Goal: Information Seeking & Learning: Learn about a topic

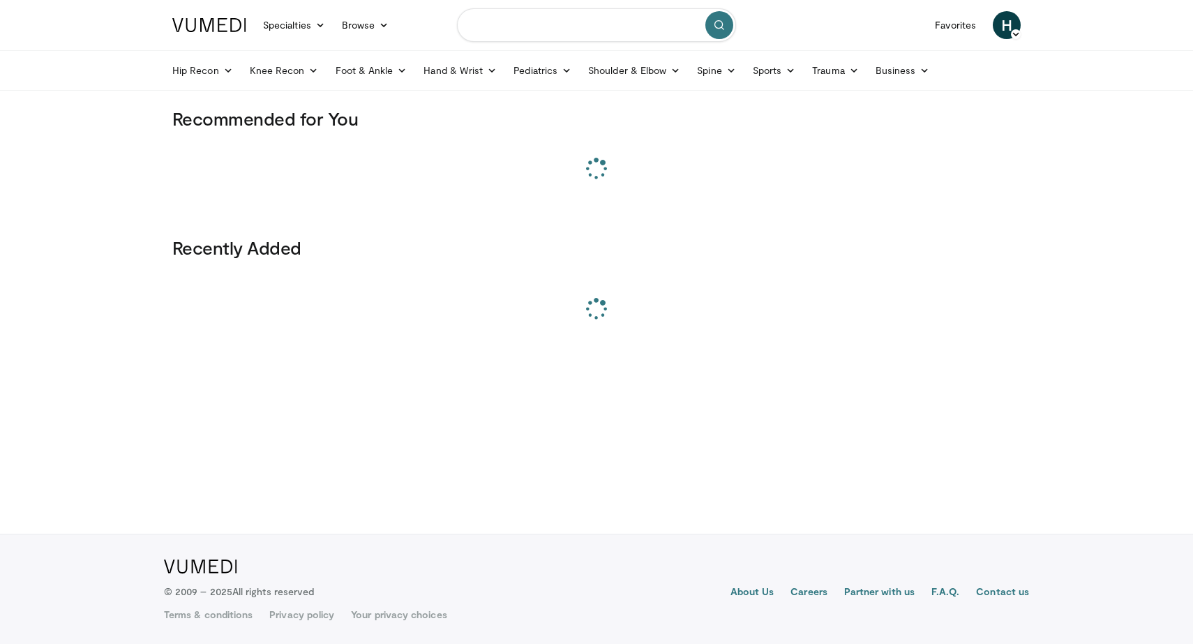
click at [490, 31] on input "Search topics, interventions" at bounding box center [596, 24] width 279 height 33
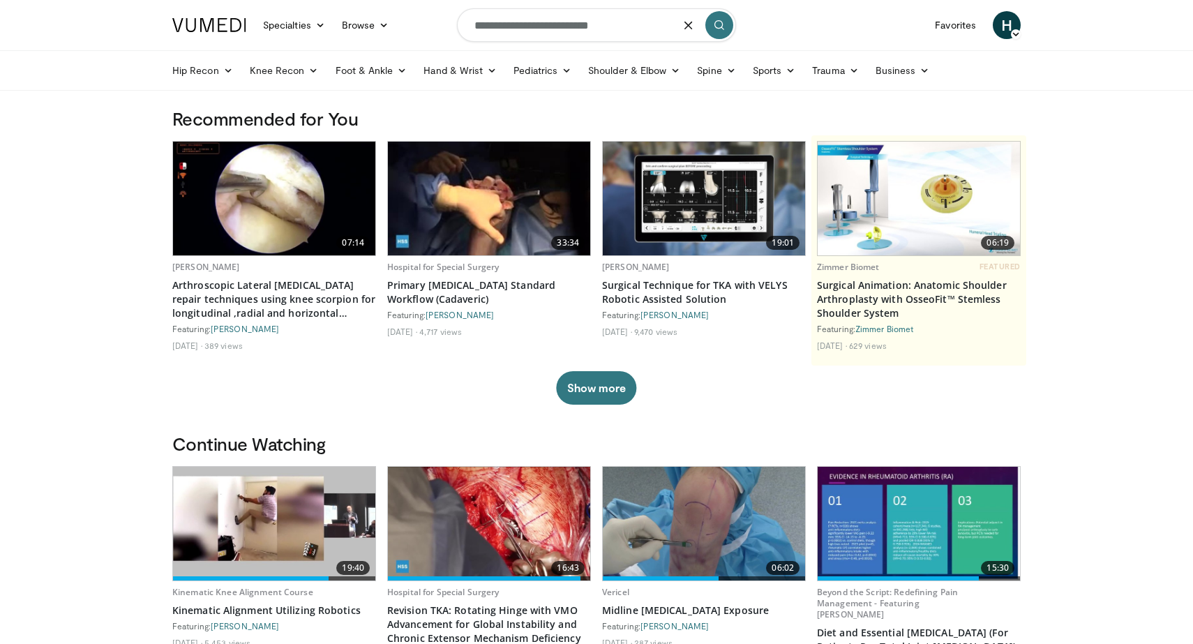
type input "**********"
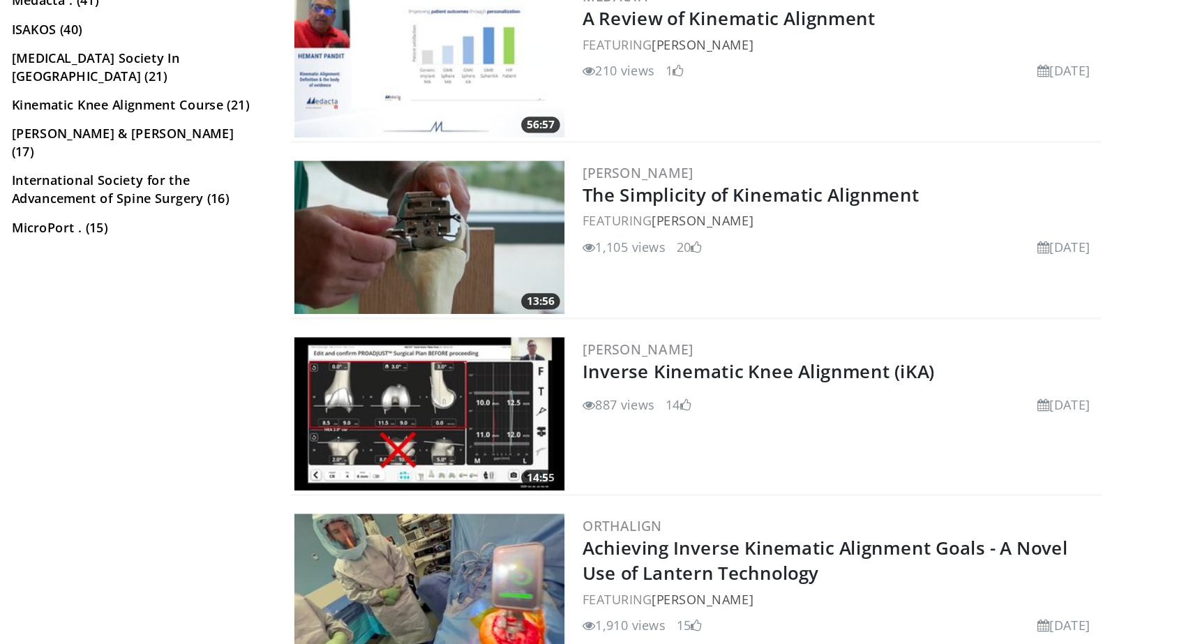
scroll to position [436, 0]
click at [560, 476] on img at bounding box center [497, 464] width 209 height 119
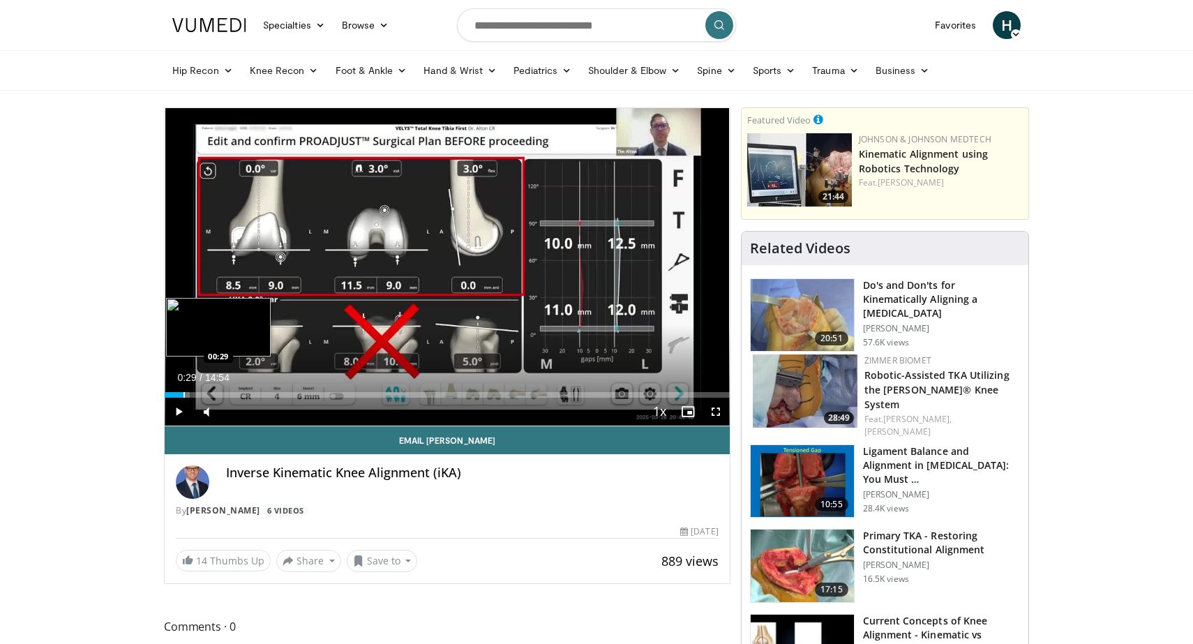
click at [183, 395] on div "Progress Bar" at bounding box center [183, 395] width 1 height 6
click at [176, 396] on div "Progress Bar" at bounding box center [176, 395] width 1 height 6
click at [170, 395] on div "Progress Bar" at bounding box center [170, 395] width 1 height 6
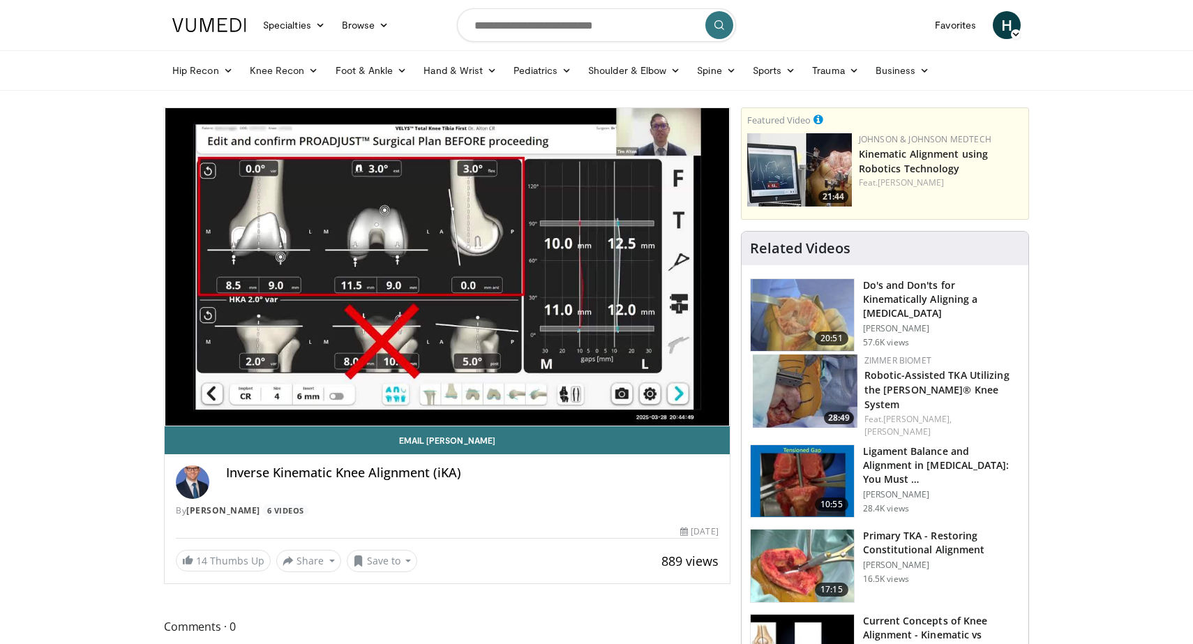
click at [183, 395] on div "10 seconds Tap to unmute" at bounding box center [447, 266] width 565 height 317
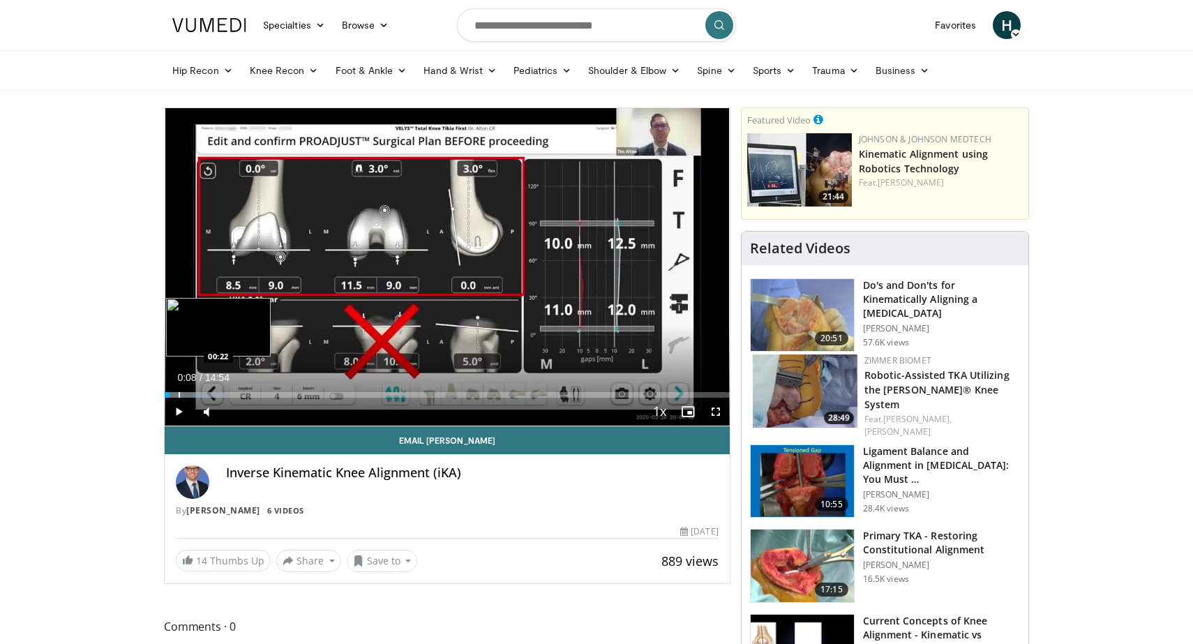
click at [179, 396] on div "Progress Bar" at bounding box center [179, 395] width 1 height 6
click at [184, 399] on span "Video Player" at bounding box center [179, 412] width 28 height 28
click at [187, 393] on div "Progress Bar" at bounding box center [187, 395] width 1 height 6
click at [193, 393] on div "Progress Bar" at bounding box center [193, 395] width 1 height 6
click at [202, 391] on div "Loaded : 12.19% 00:47 01:00" at bounding box center [447, 390] width 565 height 13
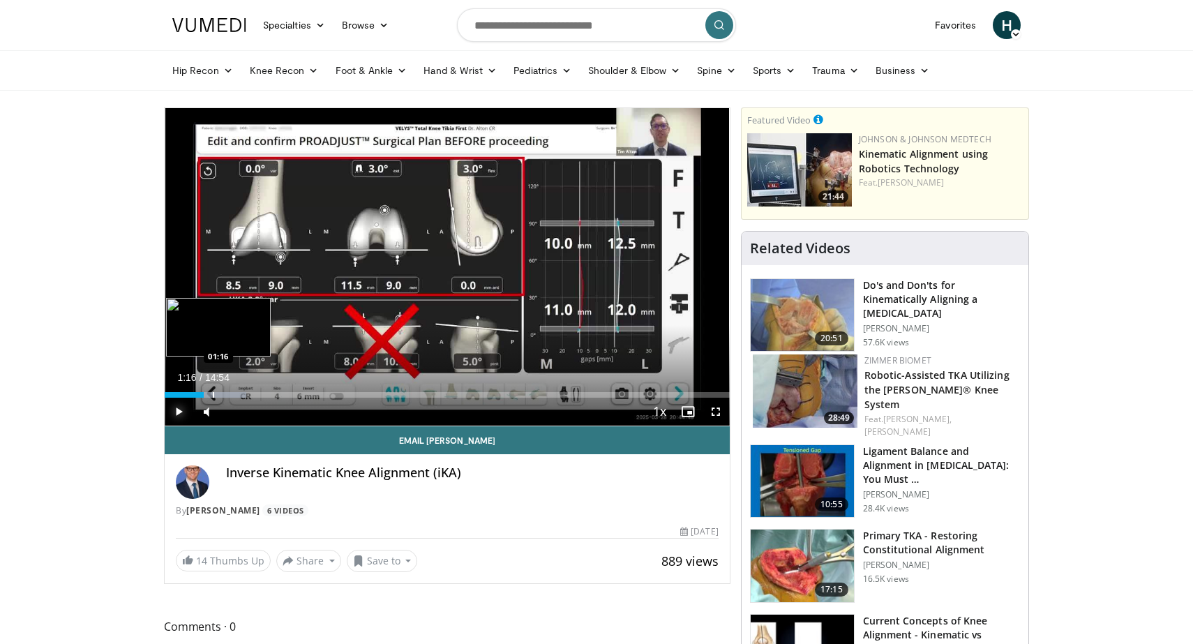
click at [212, 390] on div "Loaded : 14.41% 01:16 01:16" at bounding box center [447, 390] width 565 height 13
click at [217, 396] on div "Progress Bar" at bounding box center [217, 395] width 1 height 6
click at [225, 394] on div "Progress Bar" at bounding box center [225, 395] width 1 height 6
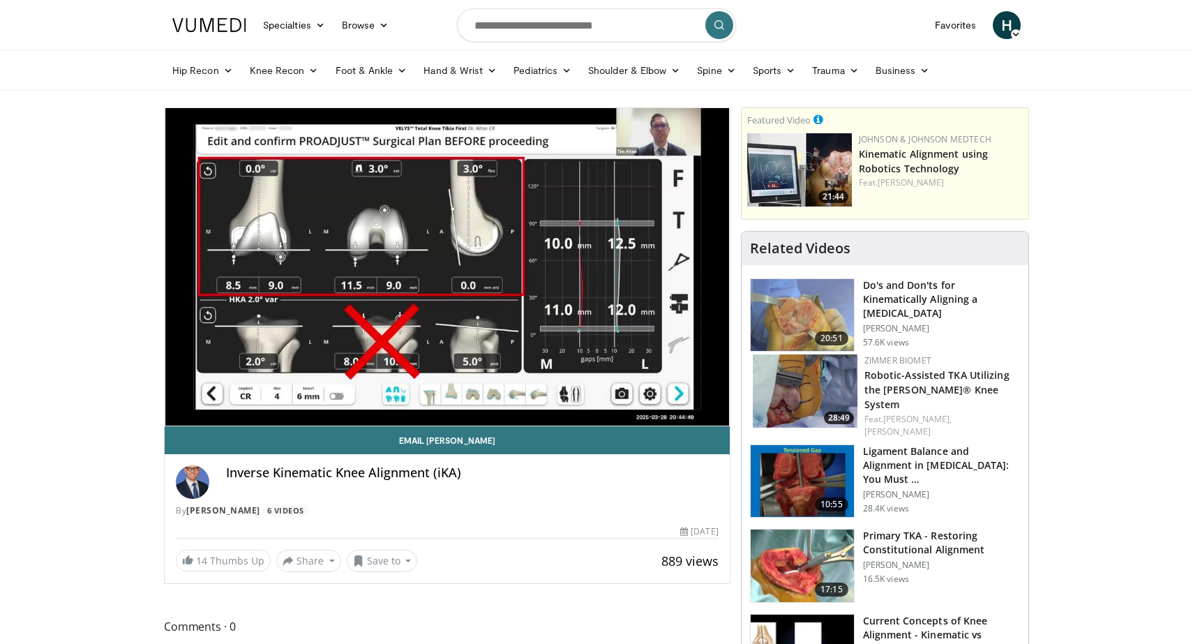
click at [232, 394] on div "10 seconds Tap to unmute" at bounding box center [447, 266] width 565 height 317
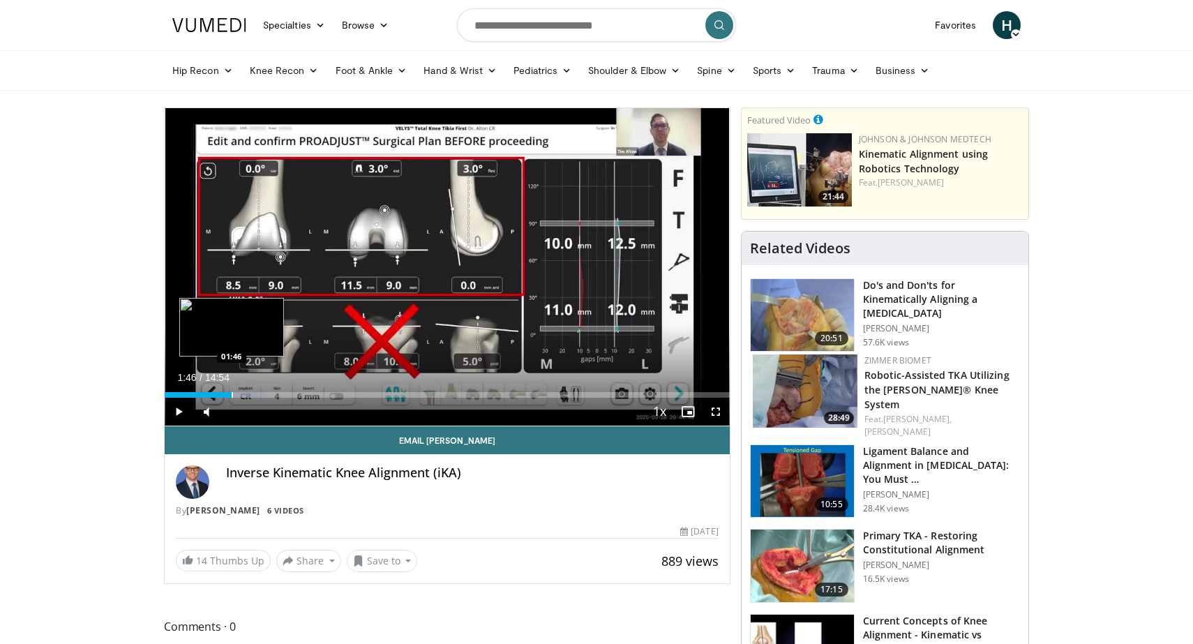
click at [232, 394] on div "Progress Bar" at bounding box center [232, 395] width 1 height 6
click at [181, 410] on span "Video Player" at bounding box center [179, 412] width 28 height 28
click at [245, 394] on div "Progress Bar" at bounding box center [245, 395] width 1 height 6
click at [241, 394] on div "Progress Bar" at bounding box center [241, 395] width 1 height 6
click at [253, 395] on div "Progress Bar" at bounding box center [253, 395] width 1 height 6
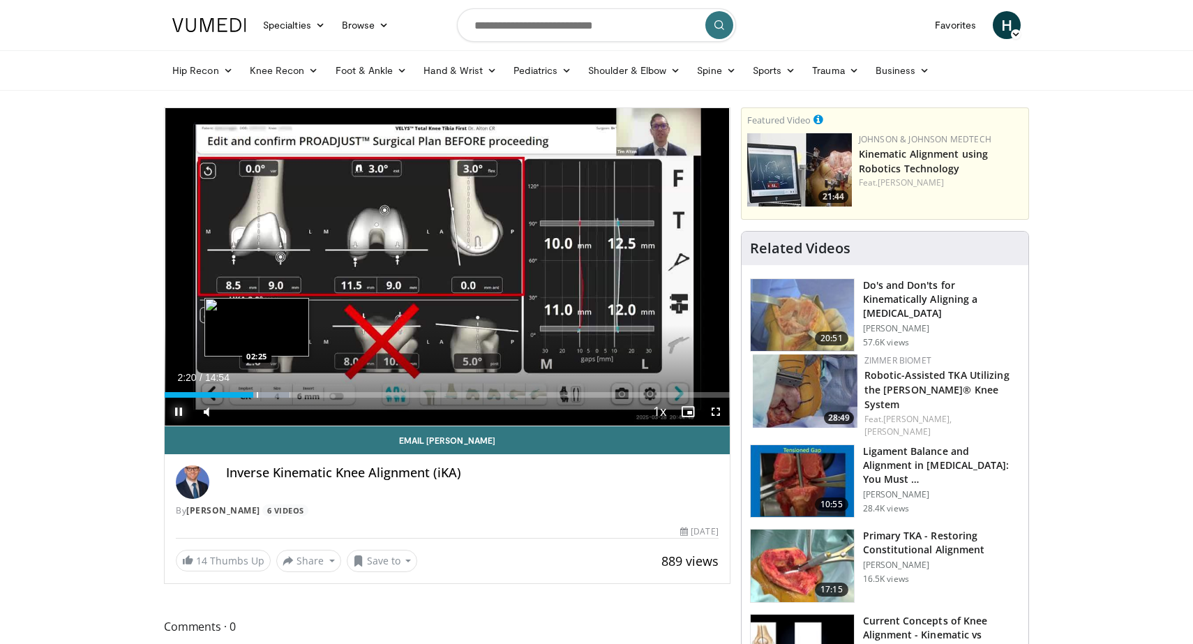
click at [257, 395] on div "Progress Bar" at bounding box center [257, 395] width 1 height 6
click at [263, 395] on div "Progress Bar" at bounding box center [263, 395] width 1 height 6
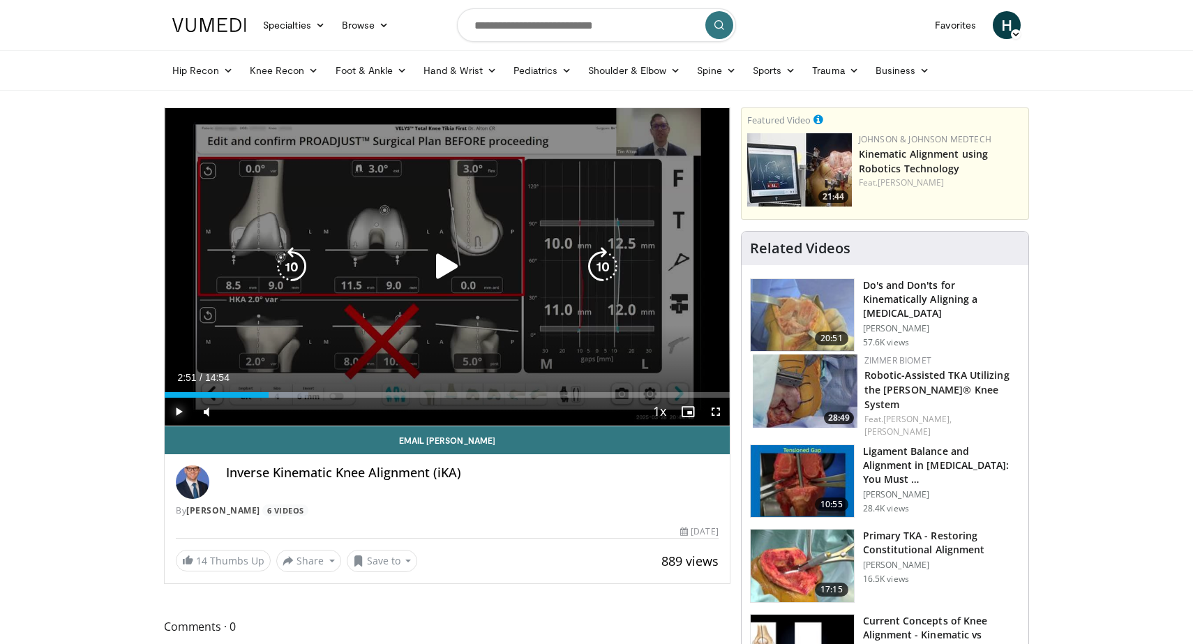
click at [273, 396] on div "Progress Bar" at bounding box center [278, 395] width 61 height 6
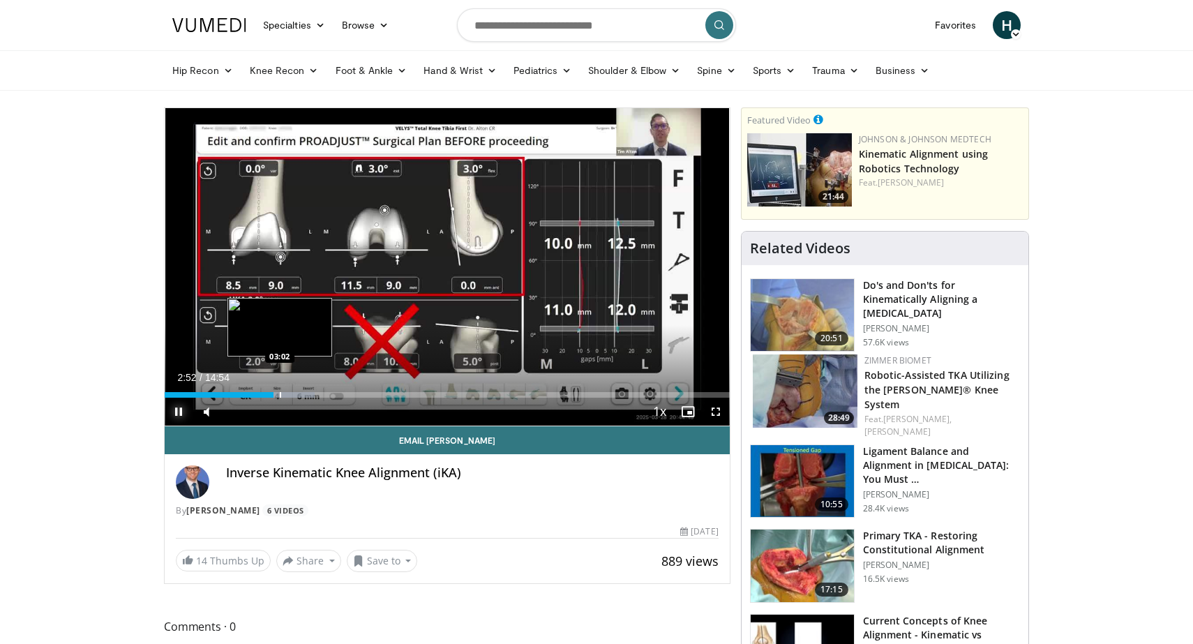
click at [280, 393] on div "Progress Bar" at bounding box center [280, 395] width 1 height 6
click at [290, 396] on div "Progress Bar" at bounding box center [290, 395] width 1 height 6
click at [294, 396] on div "Progress Bar" at bounding box center [294, 395] width 1 height 6
click at [303, 393] on div "Progress Bar" at bounding box center [303, 395] width 1 height 6
click at [311, 395] on div "Progress Bar" at bounding box center [311, 395] width 1 height 6
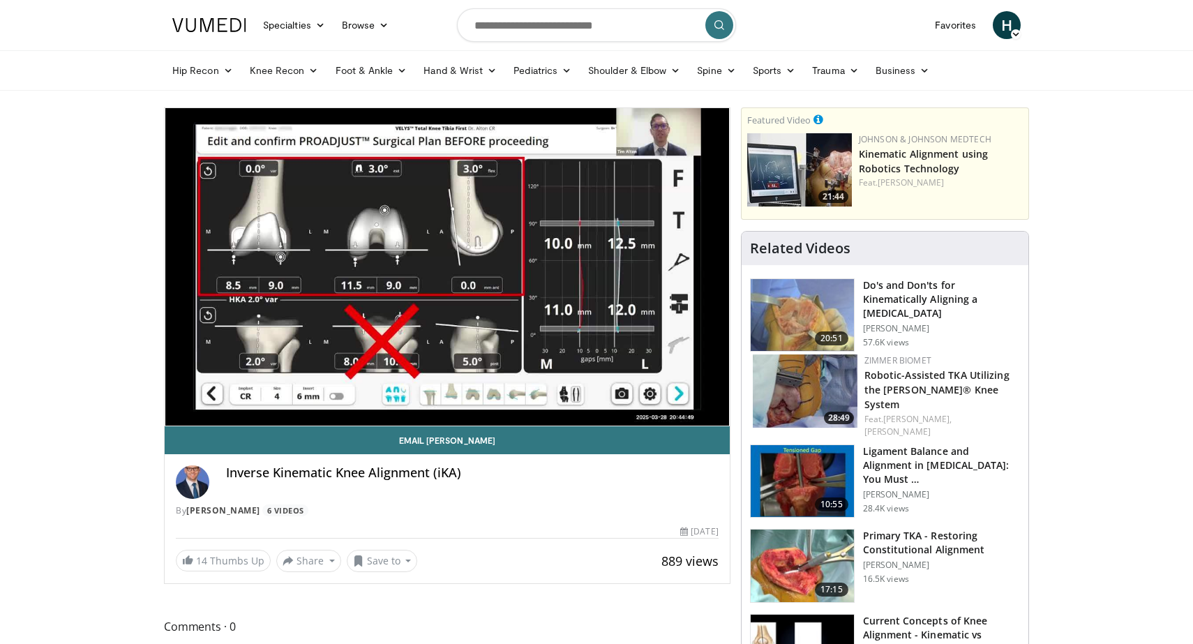
click at [315, 395] on div "10 seconds Tap to unmute" at bounding box center [447, 266] width 565 height 317
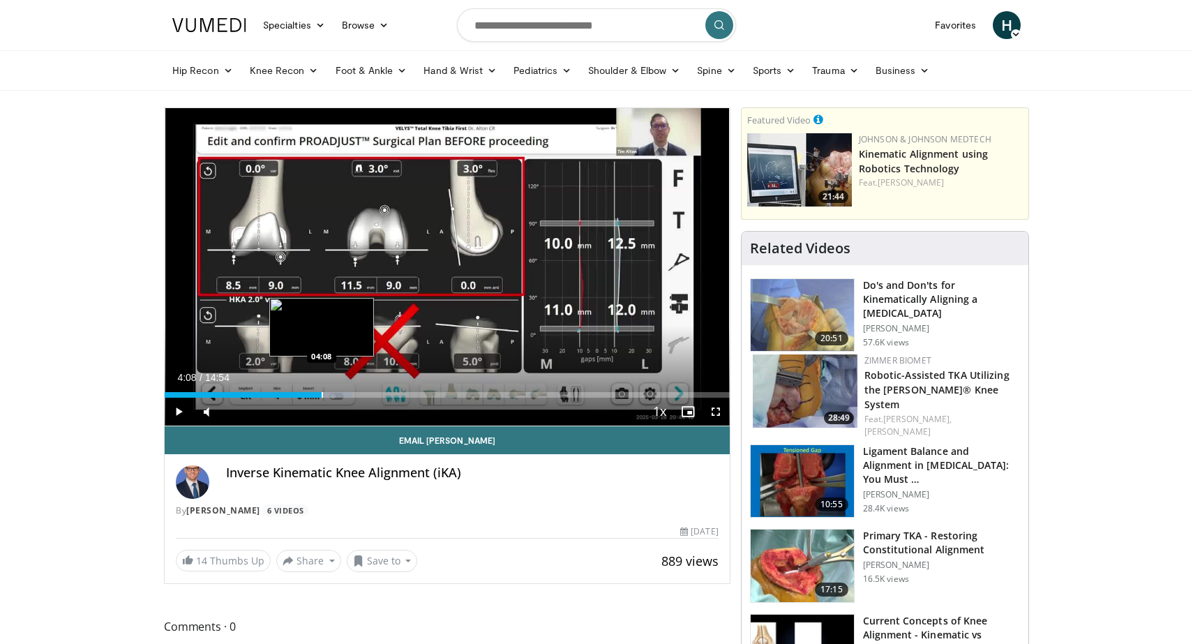
click at [322, 395] on div "Progress Bar" at bounding box center [322, 395] width 1 height 6
click at [179, 413] on span "Video Player" at bounding box center [179, 412] width 28 height 28
click at [330, 393] on div "Progress Bar" at bounding box center [330, 395] width 1 height 6
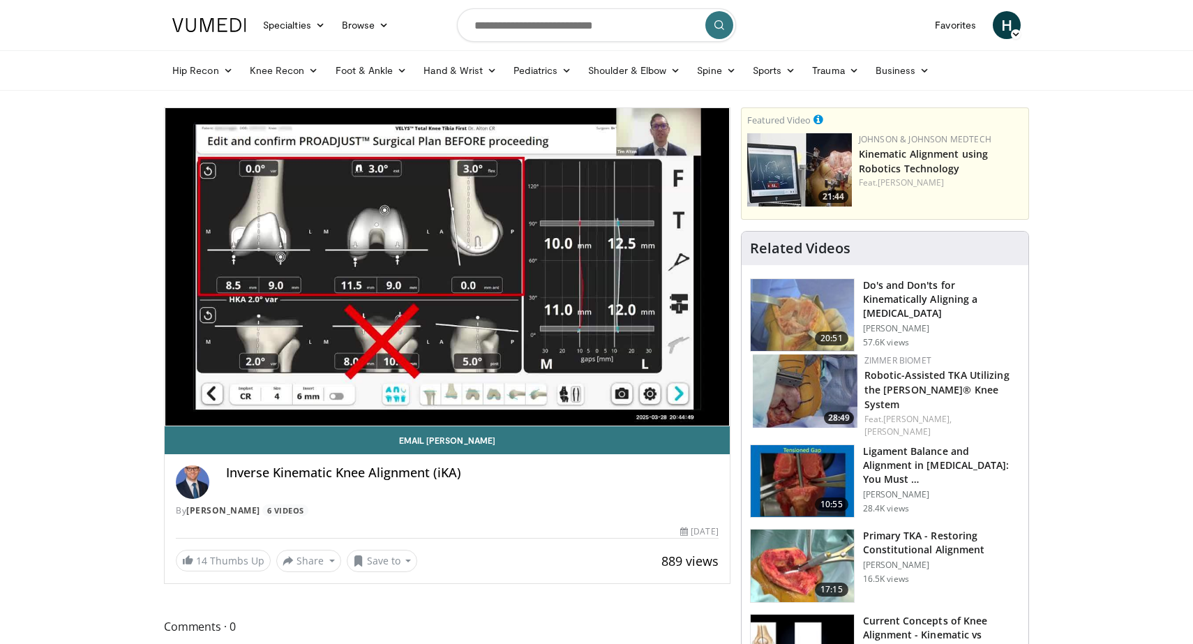
click at [320, 393] on div "10 seconds Tap to unmute" at bounding box center [447, 266] width 565 height 317
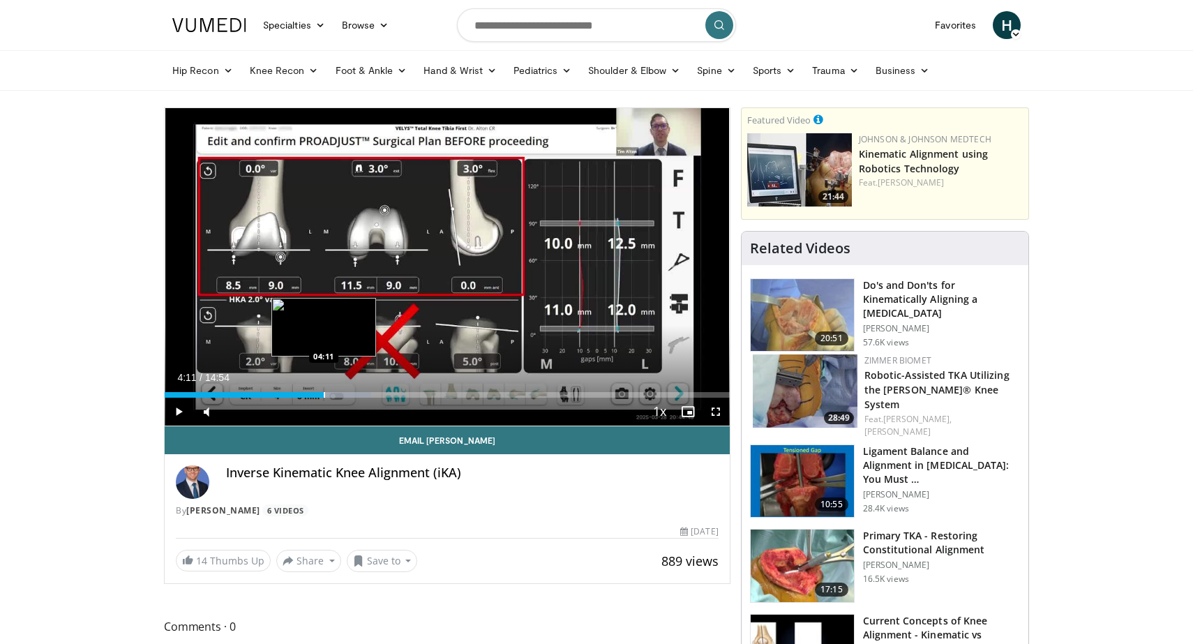
click at [324, 393] on div "Progress Bar" at bounding box center [324, 395] width 1 height 6
click at [183, 408] on span "Video Player" at bounding box center [179, 412] width 28 height 28
click at [333, 396] on div "Progress Bar" at bounding box center [333, 395] width 1 height 6
click at [344, 396] on div "Progress Bar" at bounding box center [344, 395] width 1 height 6
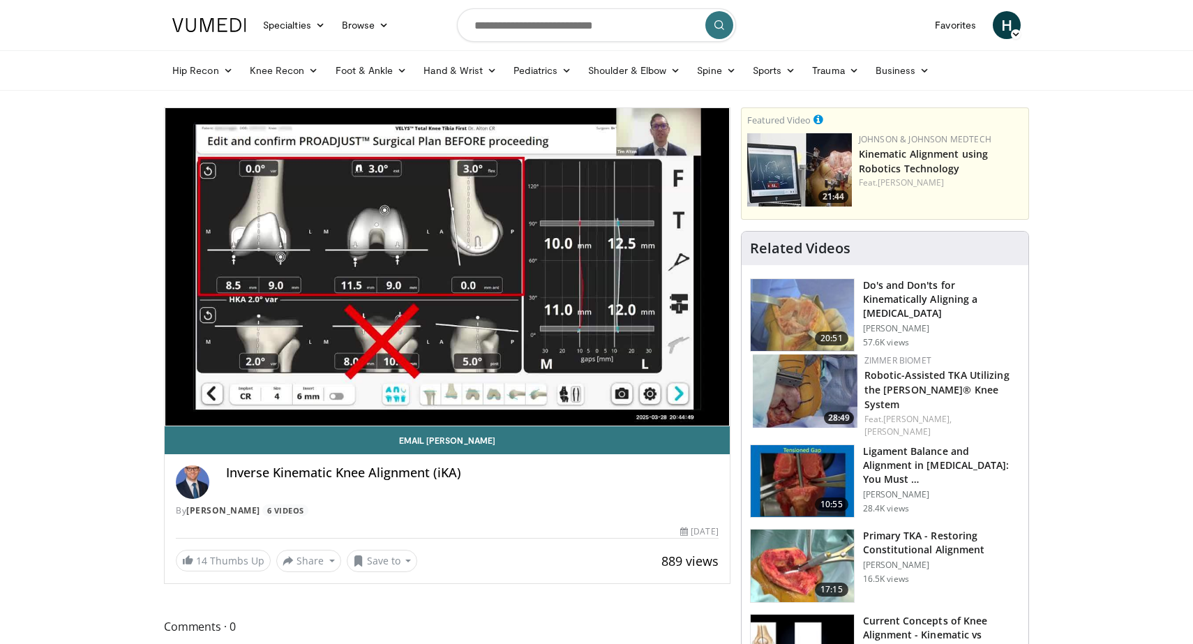
click at [347, 395] on div "10 seconds Tap to unmute" at bounding box center [447, 266] width 565 height 317
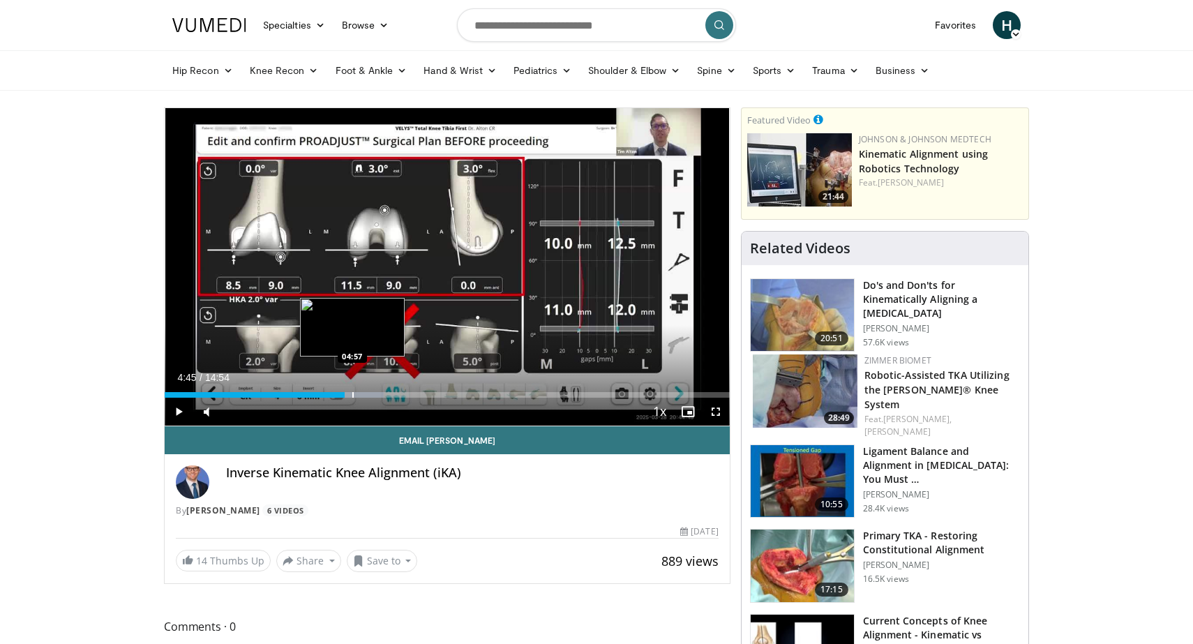
click at [352, 395] on div "Progress Bar" at bounding box center [352, 395] width 1 height 6
click at [347, 395] on div "Progress Bar" at bounding box center [347, 395] width 1 height 6
click at [187, 414] on span "Video Player" at bounding box center [179, 412] width 28 height 28
click at [351, 396] on div "Progress Bar" at bounding box center [351, 395] width 1 height 6
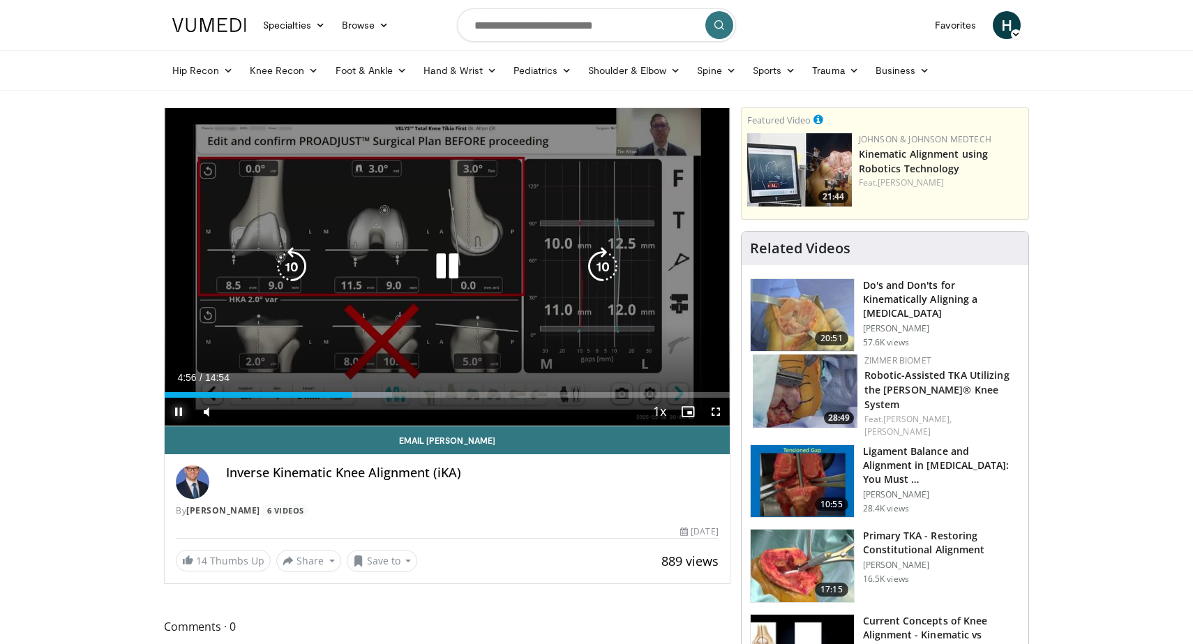
click at [359, 394] on div "Progress Bar" at bounding box center [363, 395] width 57 height 6
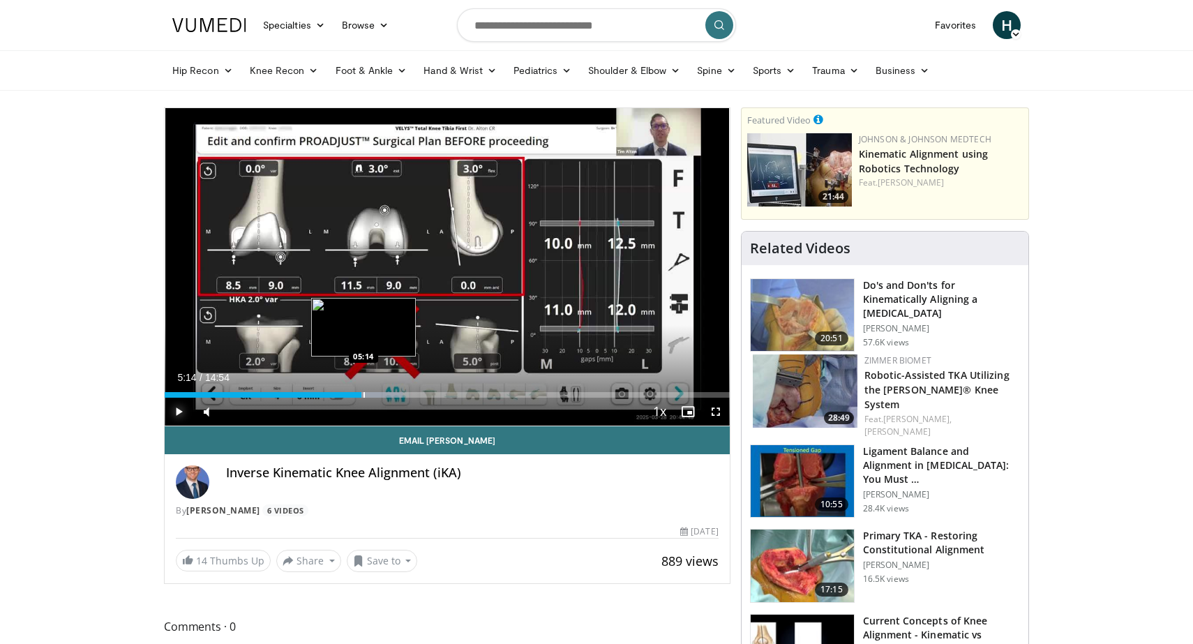
click at [363, 396] on div "Progress Bar" at bounding box center [363, 395] width 1 height 6
click at [370, 396] on div "Progress Bar" at bounding box center [370, 395] width 1 height 6
click at [378, 393] on div "Progress Bar" at bounding box center [378, 395] width 1 height 6
click at [389, 394] on div "Progress Bar" at bounding box center [394, 395] width 59 height 6
click at [407, 396] on div "Progress Bar" at bounding box center [407, 395] width 1 height 6
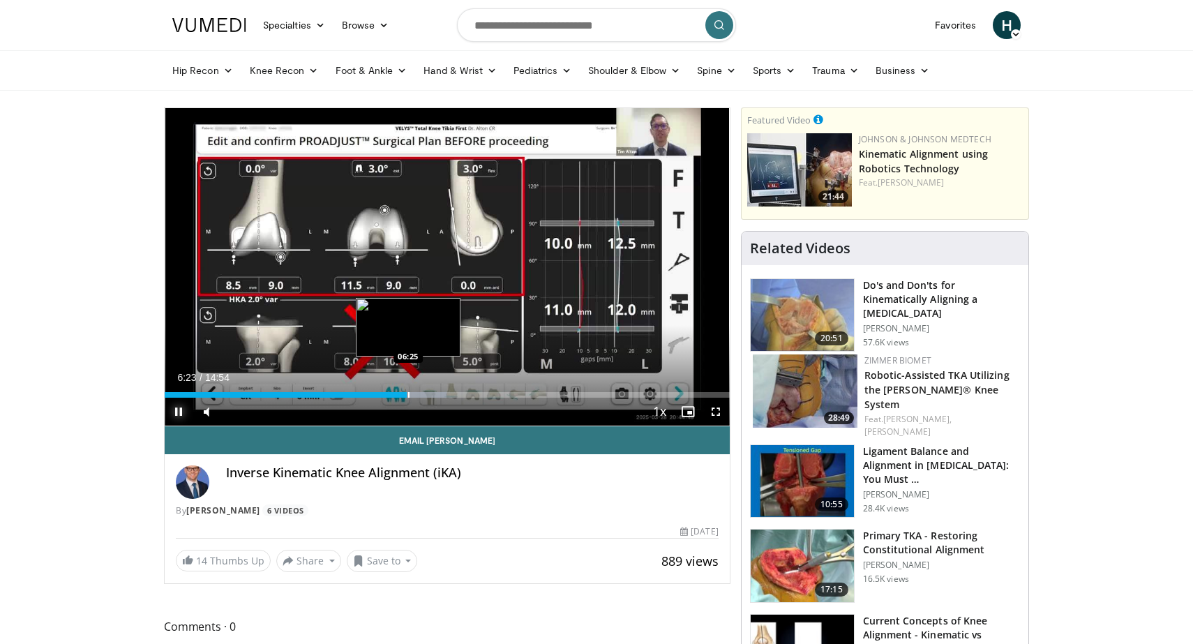
click at [408, 396] on div "Progress Bar" at bounding box center [408, 395] width 1 height 6
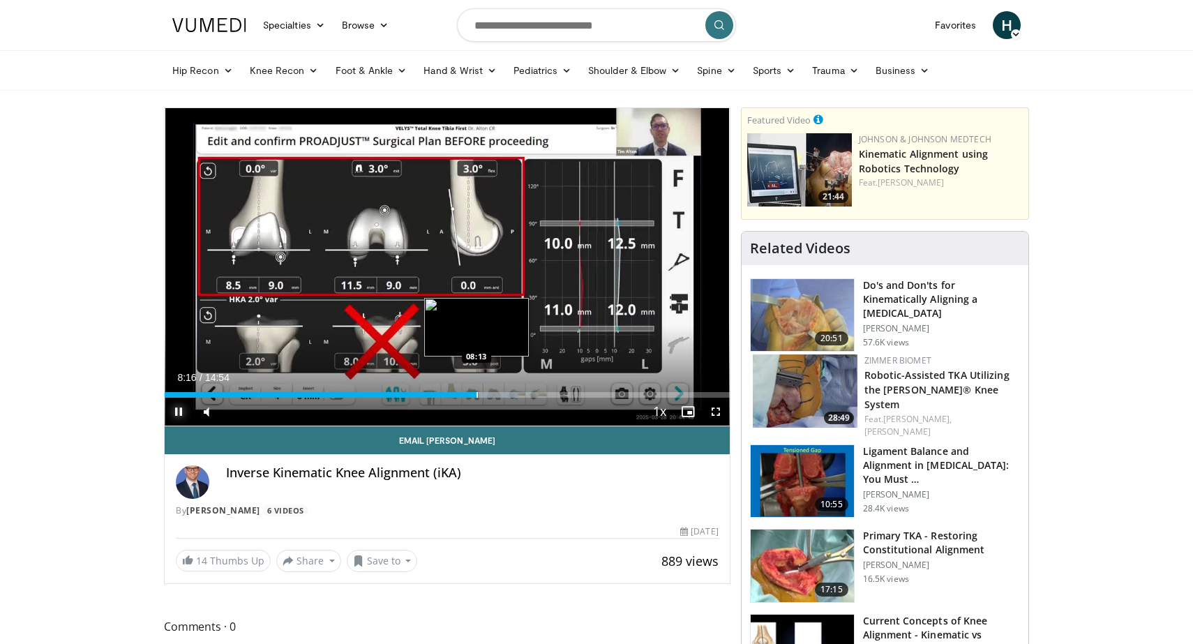
click at [476, 394] on div "Progress Bar" at bounding box center [476, 395] width 1 height 6
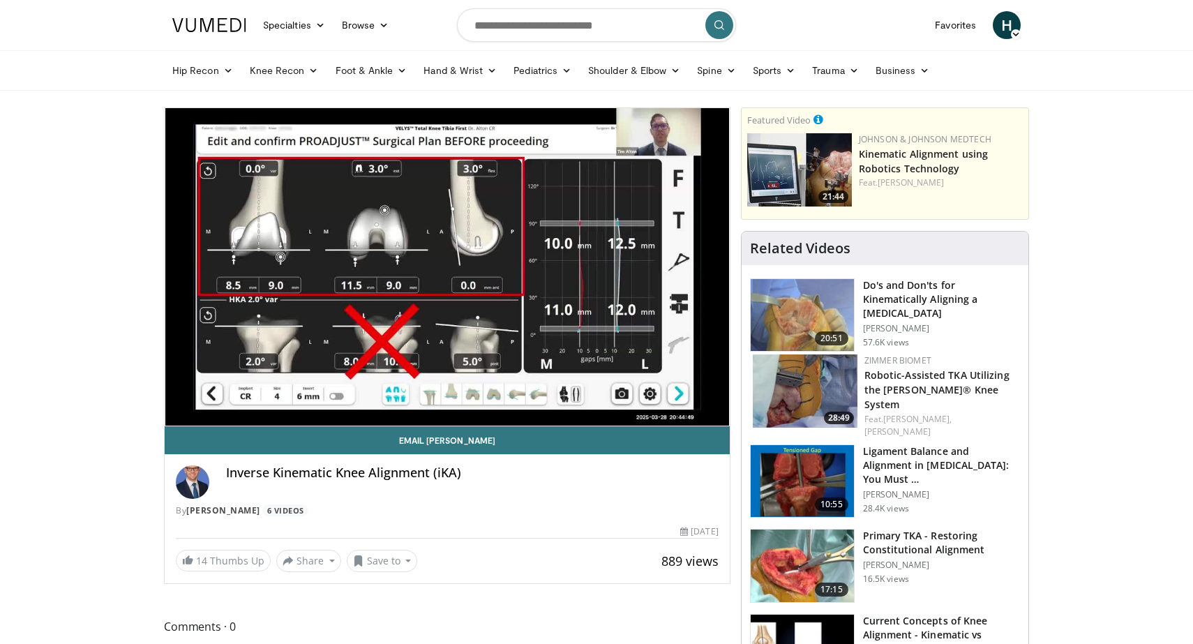
click at [489, 396] on div "10 seconds Tap to unmute" at bounding box center [447, 266] width 565 height 317
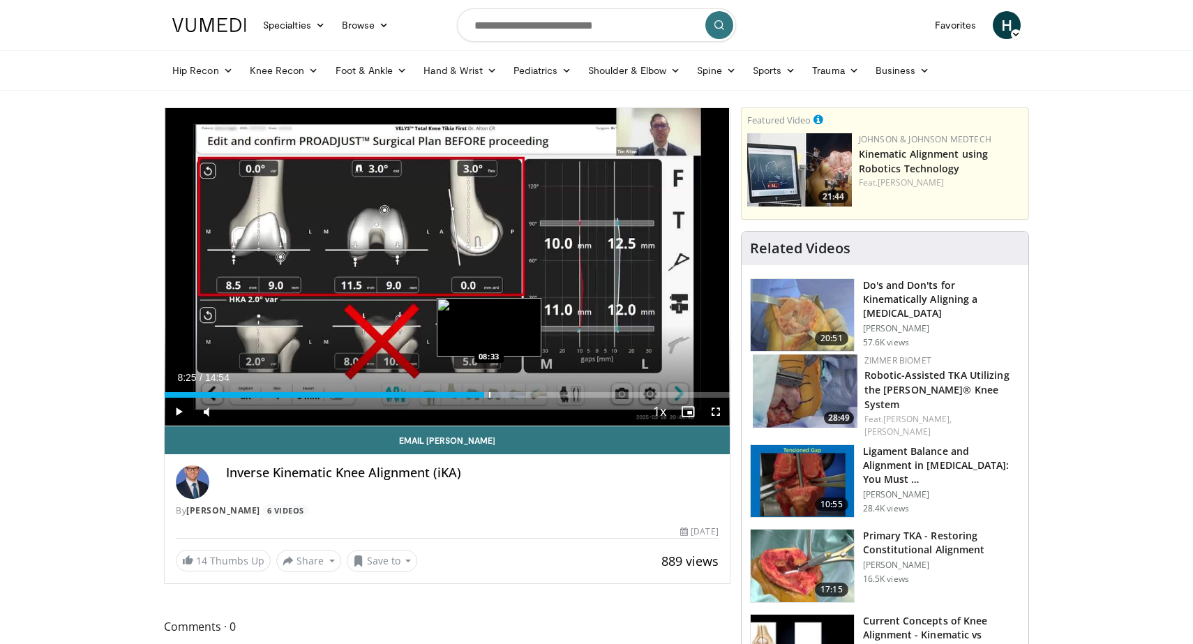
click at [489, 396] on div "Progress Bar" at bounding box center [489, 395] width 1 height 6
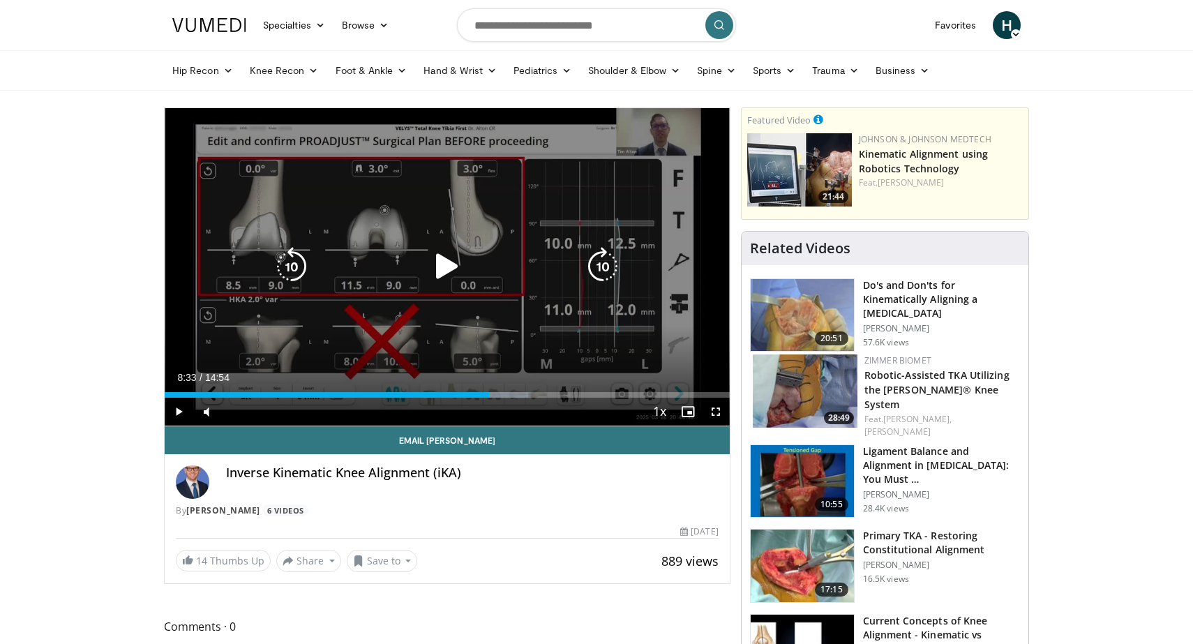
click at [494, 363] on div "10 seconds Tap to unmute" at bounding box center [447, 266] width 565 height 317
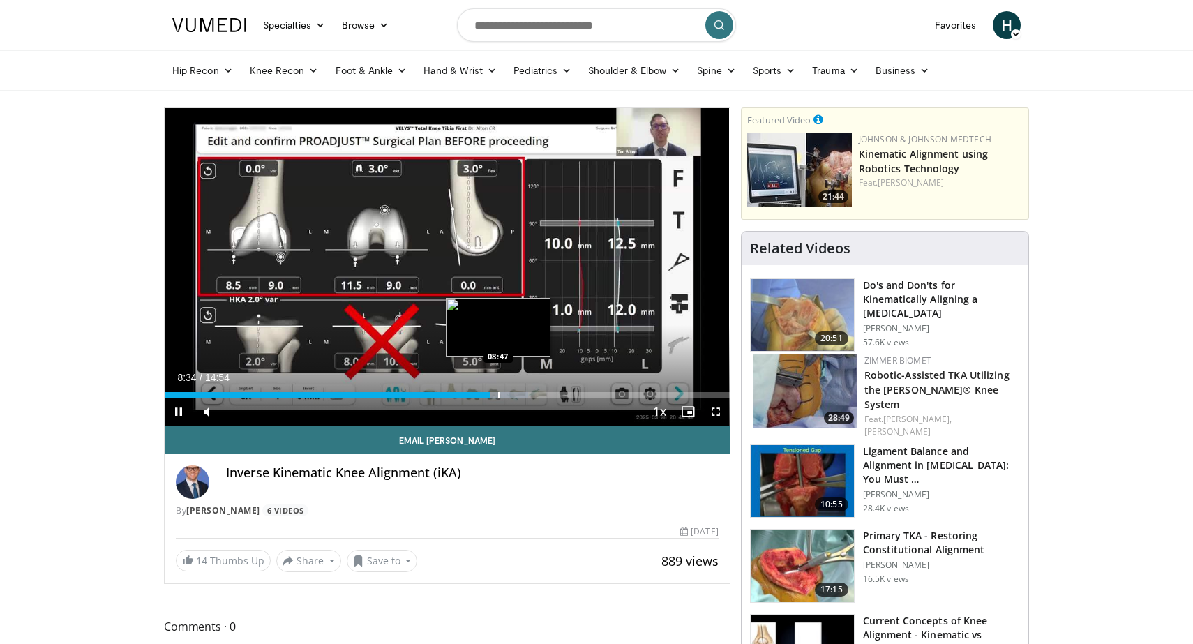
click at [498, 393] on div "Progress Bar" at bounding box center [498, 395] width 1 height 6
click at [508, 398] on div "Current Time 8:48 / Duration 14:54 Pause Skip Backward Skip Forward Mute 93% Lo…" at bounding box center [447, 412] width 565 height 28
click at [516, 396] on div "Progress Bar" at bounding box center [516, 395] width 1 height 6
click at [530, 394] on div "Progress Bar" at bounding box center [530, 395] width 1 height 6
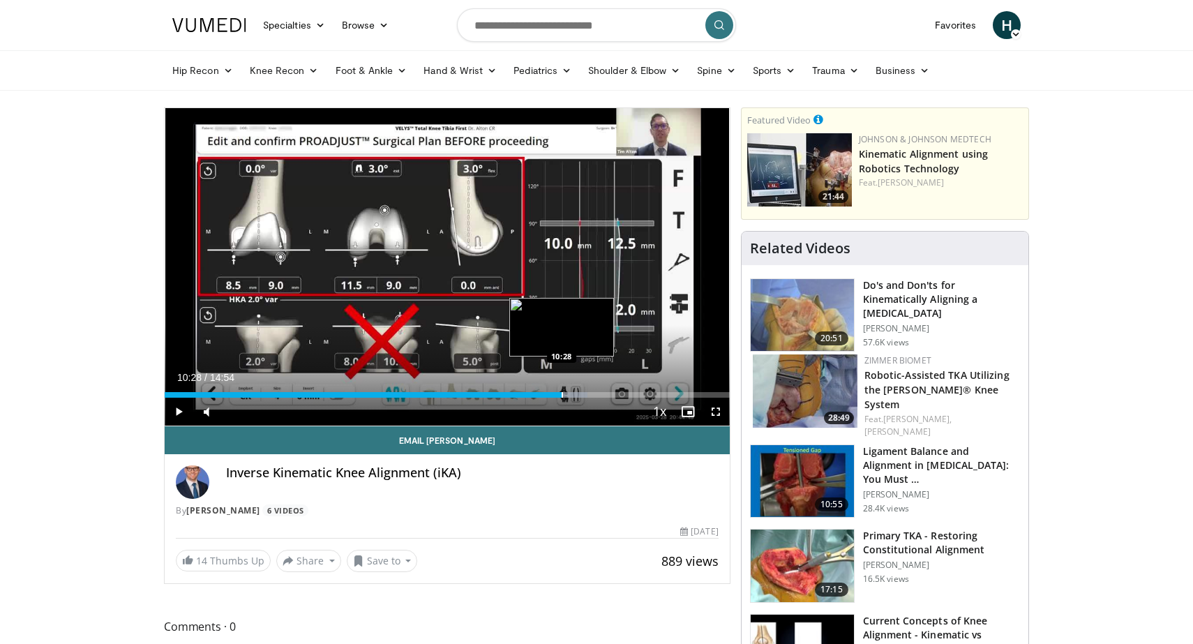
click at [562, 393] on div "Progress Bar" at bounding box center [562, 395] width 1 height 6
click at [563, 397] on div "Progress Bar" at bounding box center [563, 395] width 1 height 6
click at [581, 393] on div "Progress Bar" at bounding box center [581, 395] width 1 height 6
click at [593, 394] on div "Progress Bar" at bounding box center [593, 395] width 1 height 6
click at [617, 396] on div "Progress Bar" at bounding box center [617, 395] width 1 height 6
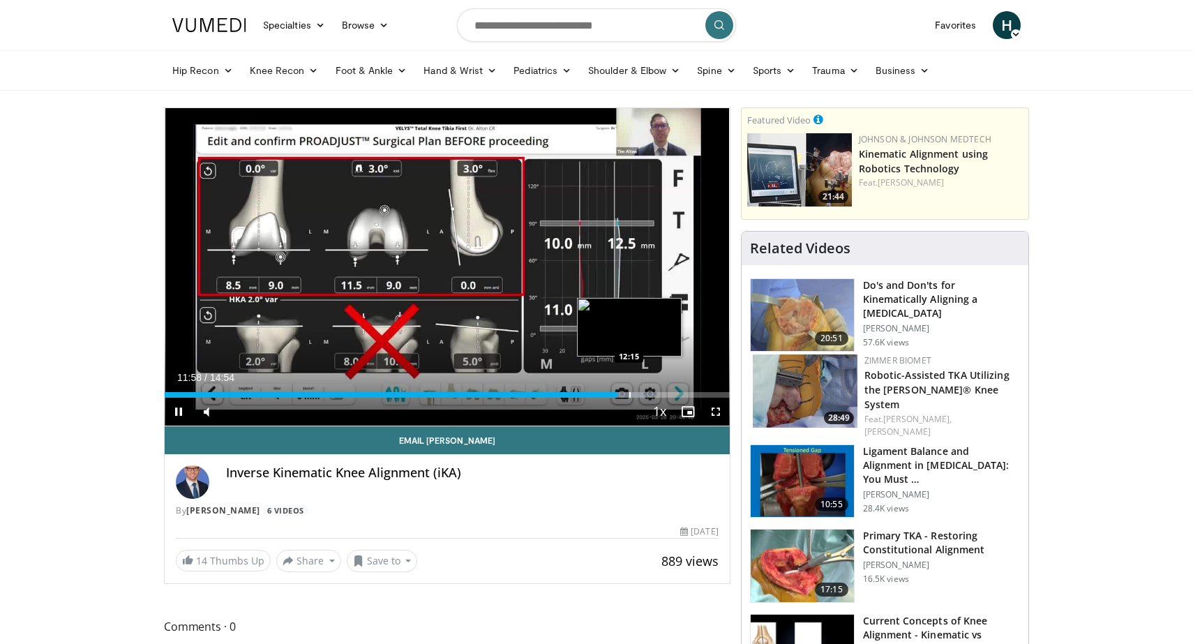
click at [630, 395] on div "Progress Bar" at bounding box center [629, 395] width 1 height 6
click at [629, 393] on div "Progress Bar" at bounding box center [629, 395] width 1 height 6
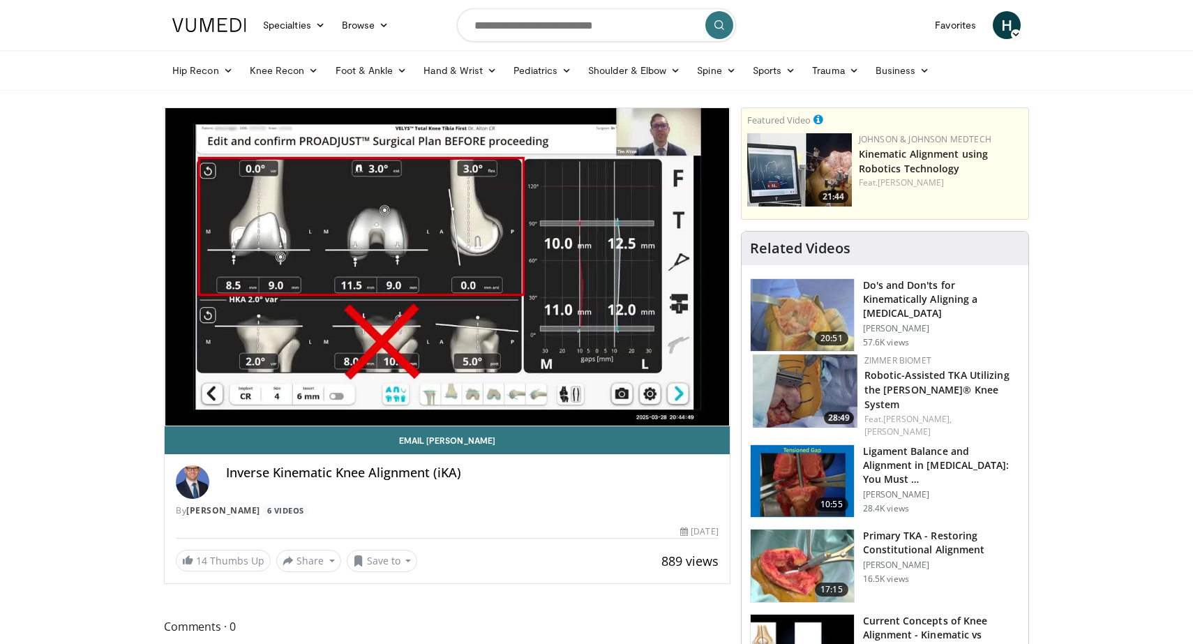
click at [637, 393] on div "10 seconds Tap to unmute" at bounding box center [447, 266] width 565 height 317
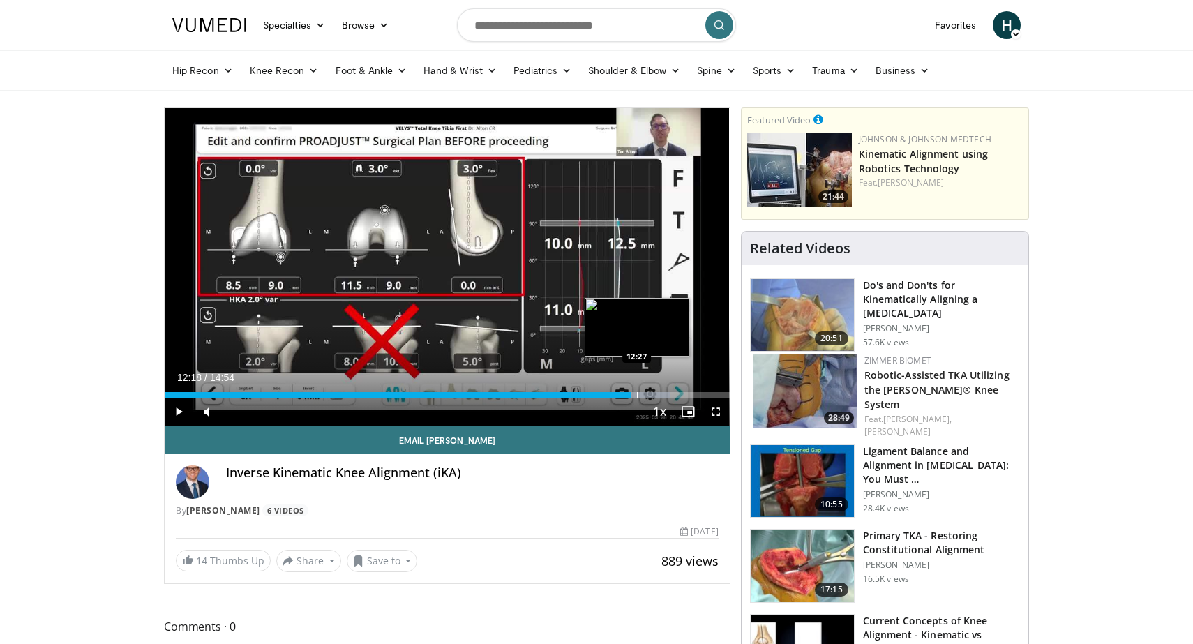
click at [637, 393] on div "Progress Bar" at bounding box center [637, 395] width 1 height 6
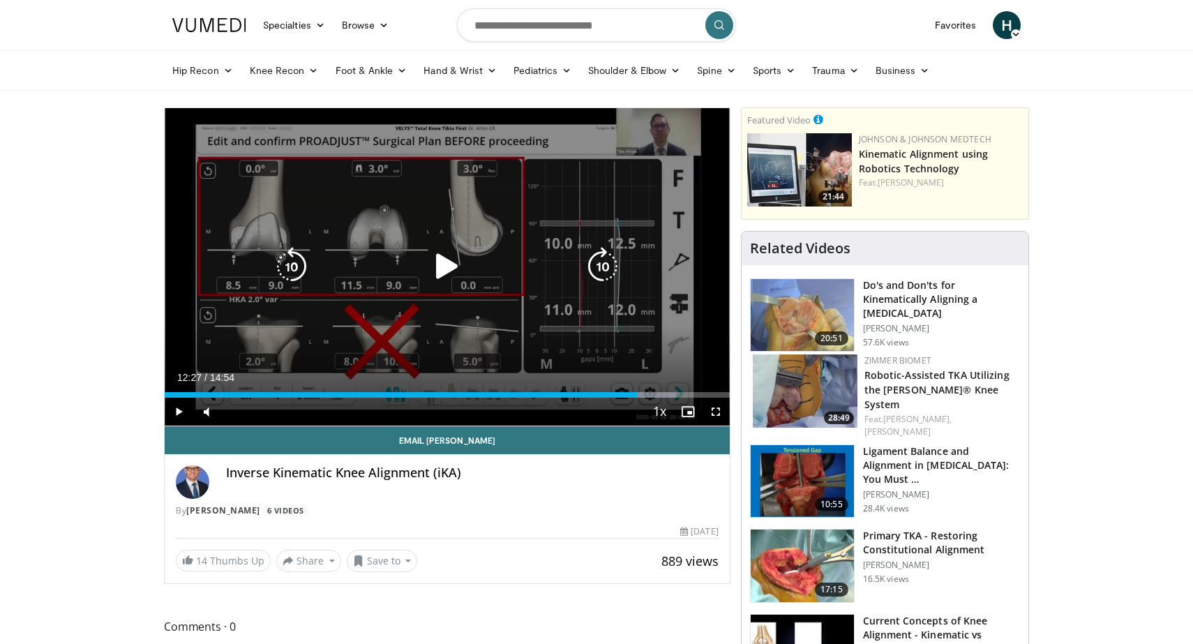
click at [564, 350] on div "10 seconds Tap to unmute" at bounding box center [447, 266] width 565 height 317
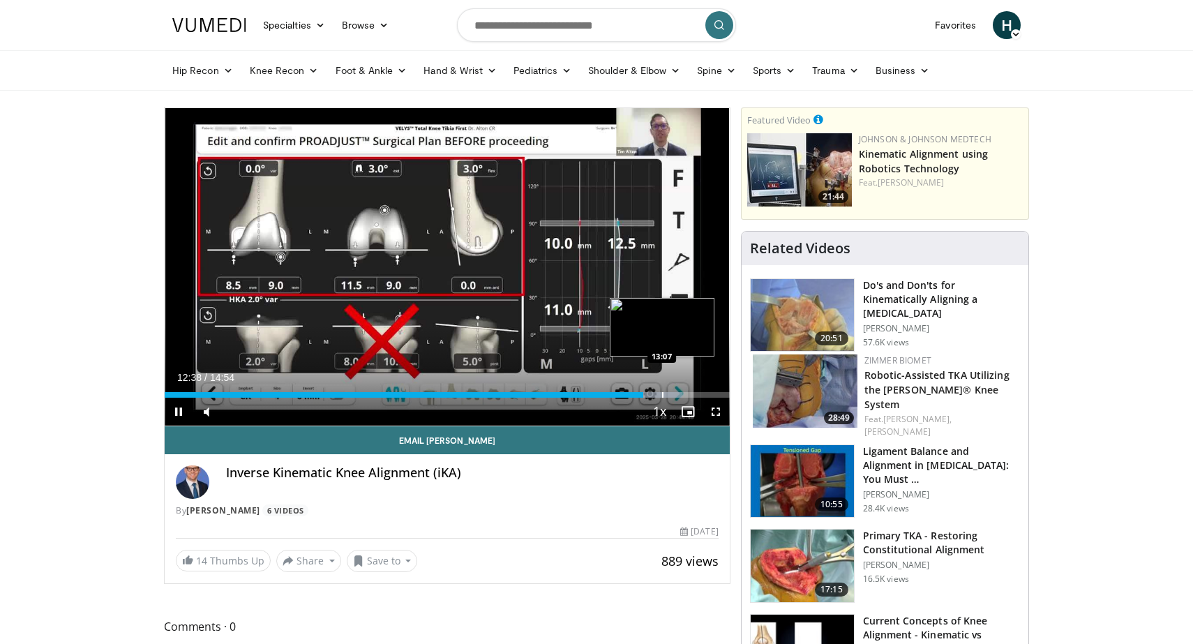
click at [662, 394] on div "Progress Bar" at bounding box center [662, 395] width 1 height 6
click at [675, 392] on div "Progress Bar" at bounding box center [675, 395] width 1 height 6
click at [695, 393] on div "Progress Bar" at bounding box center [695, 395] width 1 height 6
click at [686, 393] on div "Loaded : 97.57% 13:59 13:52" at bounding box center [447, 395] width 565 height 6
click at [673, 389] on div "Loaded : 97.57% 13:45 13:28" at bounding box center [447, 390] width 565 height 13
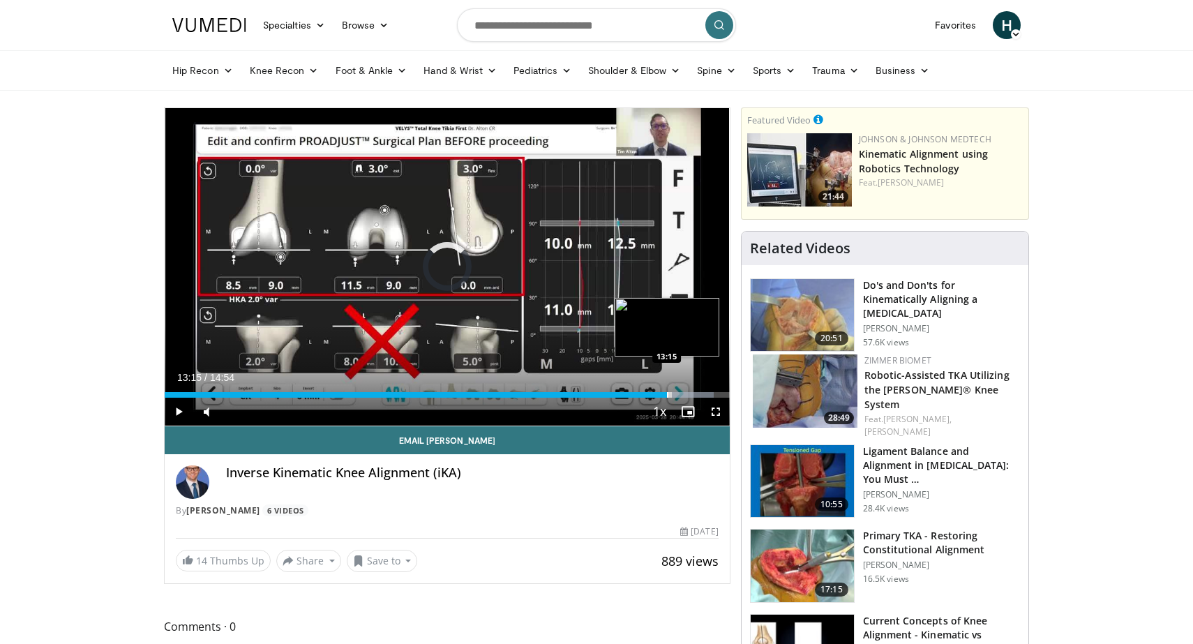
click at [667, 394] on div "Progress Bar" at bounding box center [667, 395] width 1 height 6
click at [690, 393] on div "Progress Bar" at bounding box center [690, 395] width 1 height 6
click at [708, 394] on div "Progress Bar" at bounding box center [708, 395] width 1 height 6
click at [714, 394] on div "Progress Bar" at bounding box center [714, 395] width 1 height 6
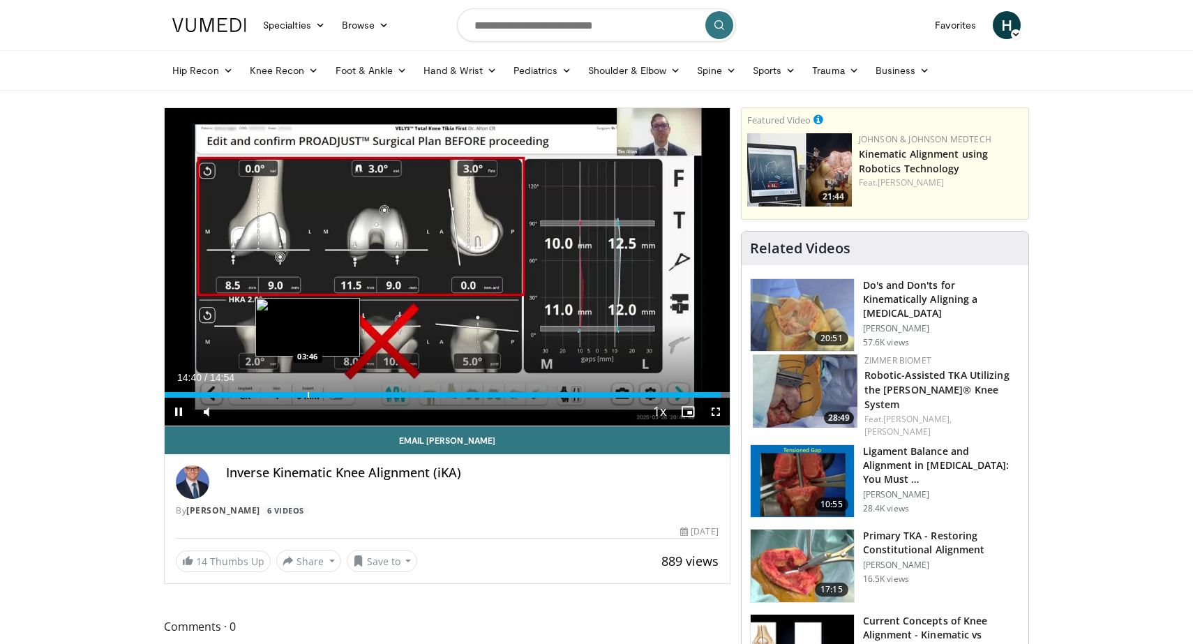
click at [308, 395] on div "Progress Bar" at bounding box center [308, 395] width 1 height 6
